Goal: Task Accomplishment & Management: Manage account settings

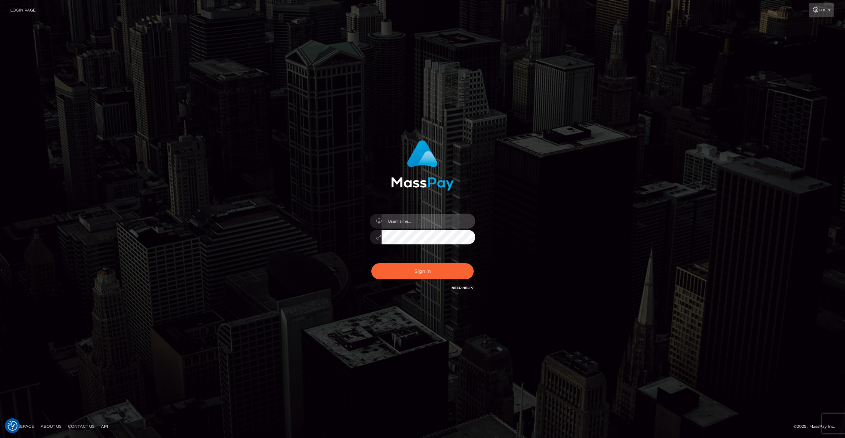
click at [397, 218] on input "text" at bounding box center [429, 221] width 94 height 15
click at [0, 438] on com-1password-button at bounding box center [0, 438] width 0 height 0
type input "[PERSON_NAME].throne"
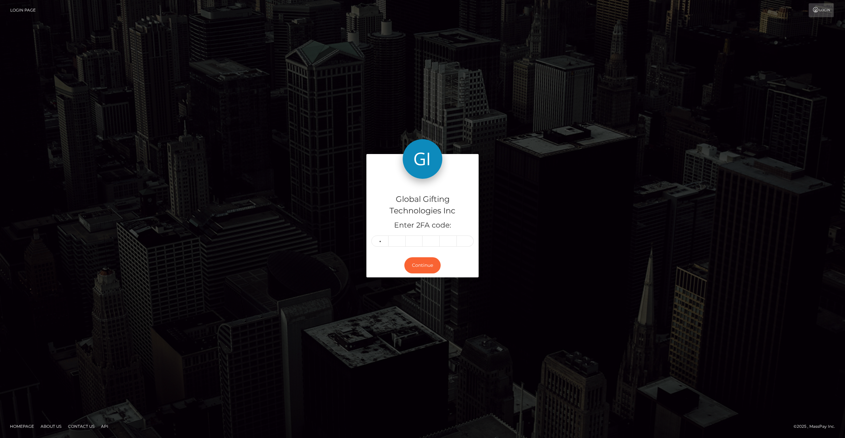
type input "2"
type input "0"
type input "6"
type input "5"
type input "6"
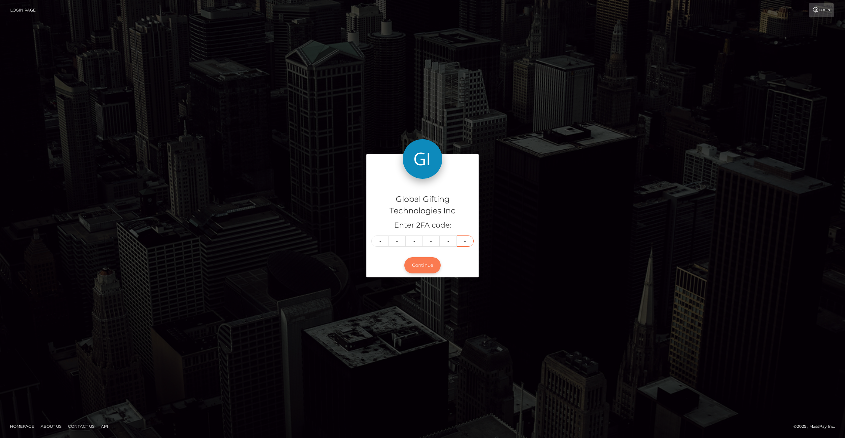
type input "7"
click at [416, 264] on button "Continue" at bounding box center [422, 266] width 36 height 16
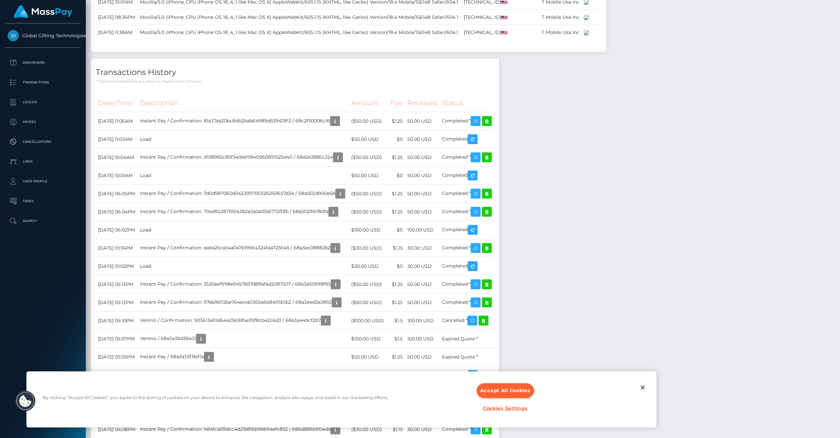
scroll to position [741, 0]
